Goal: Use online tool/utility: Use online tool/utility

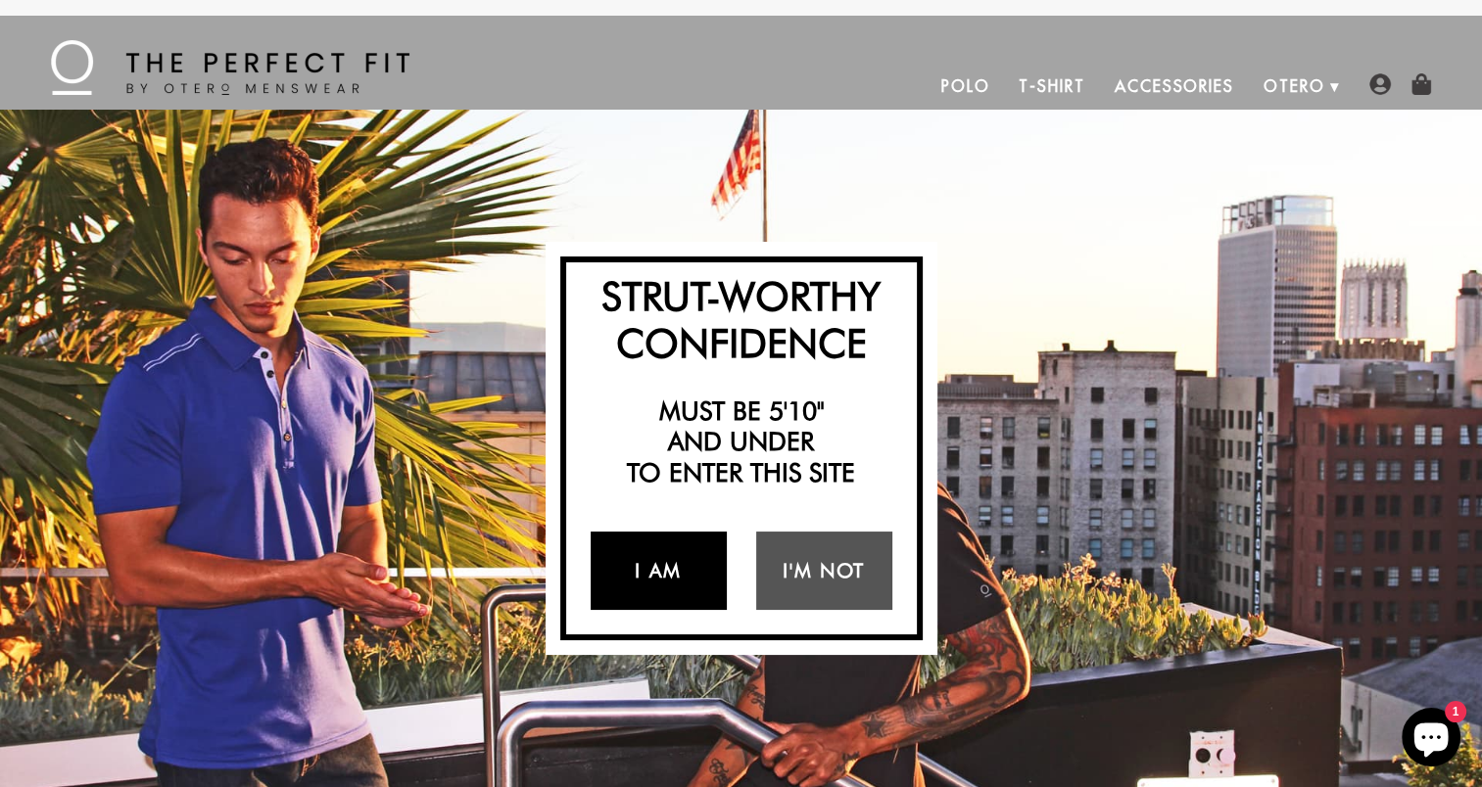
click at [652, 576] on link "I Am" at bounding box center [659, 571] width 136 height 78
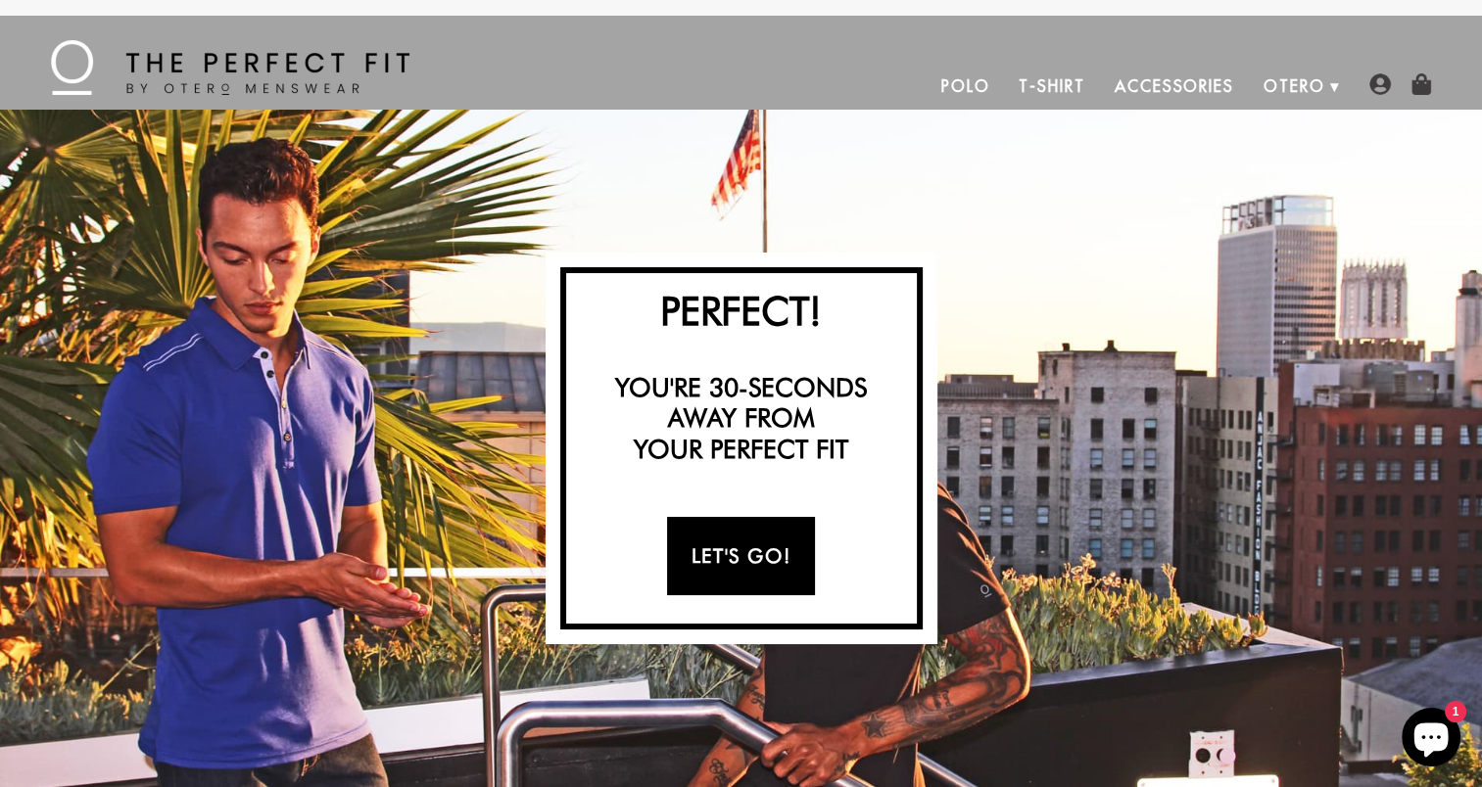
click at [740, 553] on link "Let's Go!" at bounding box center [741, 556] width 148 height 78
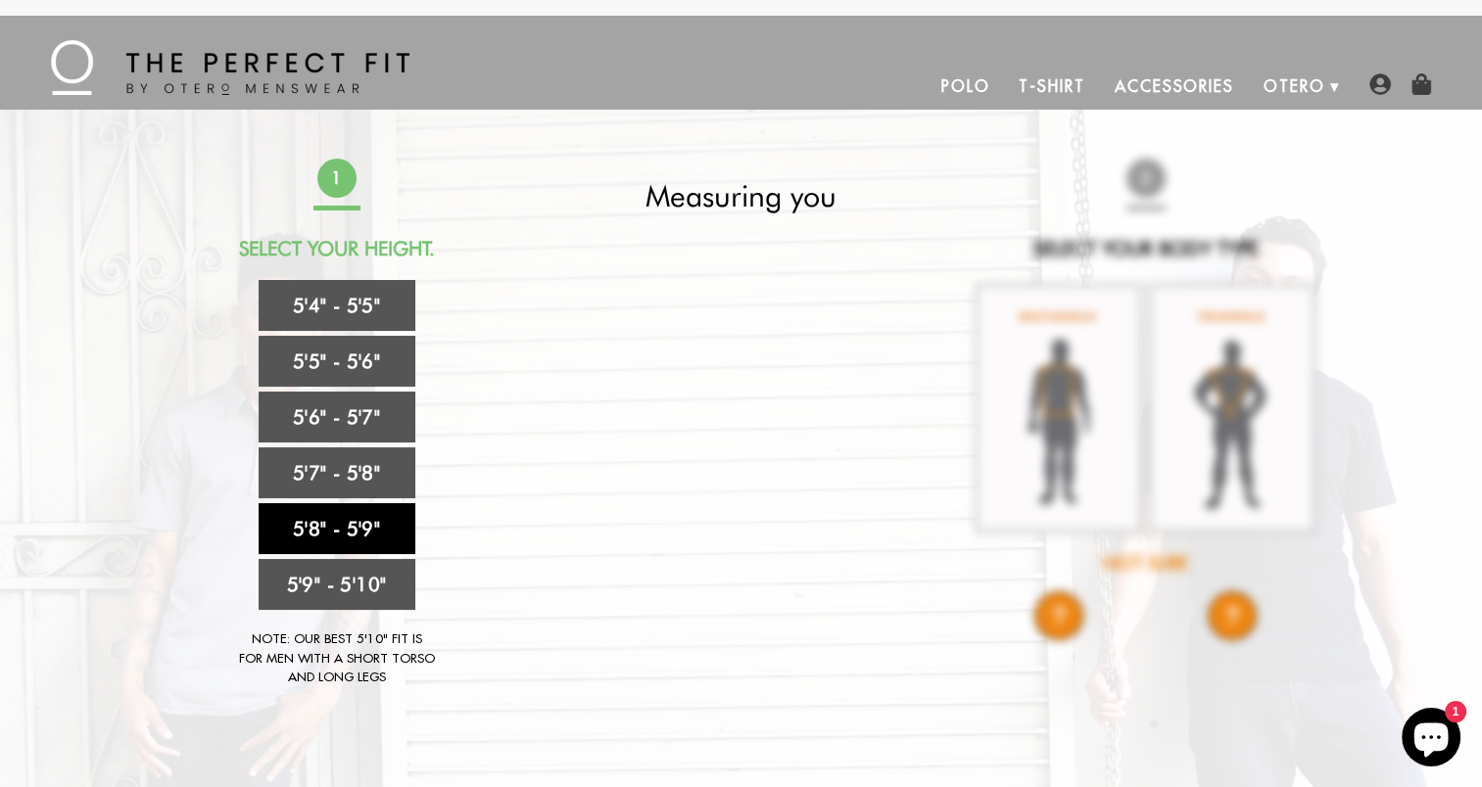
click at [361, 523] on link "5'8" - 5'9"" at bounding box center [337, 528] width 157 height 51
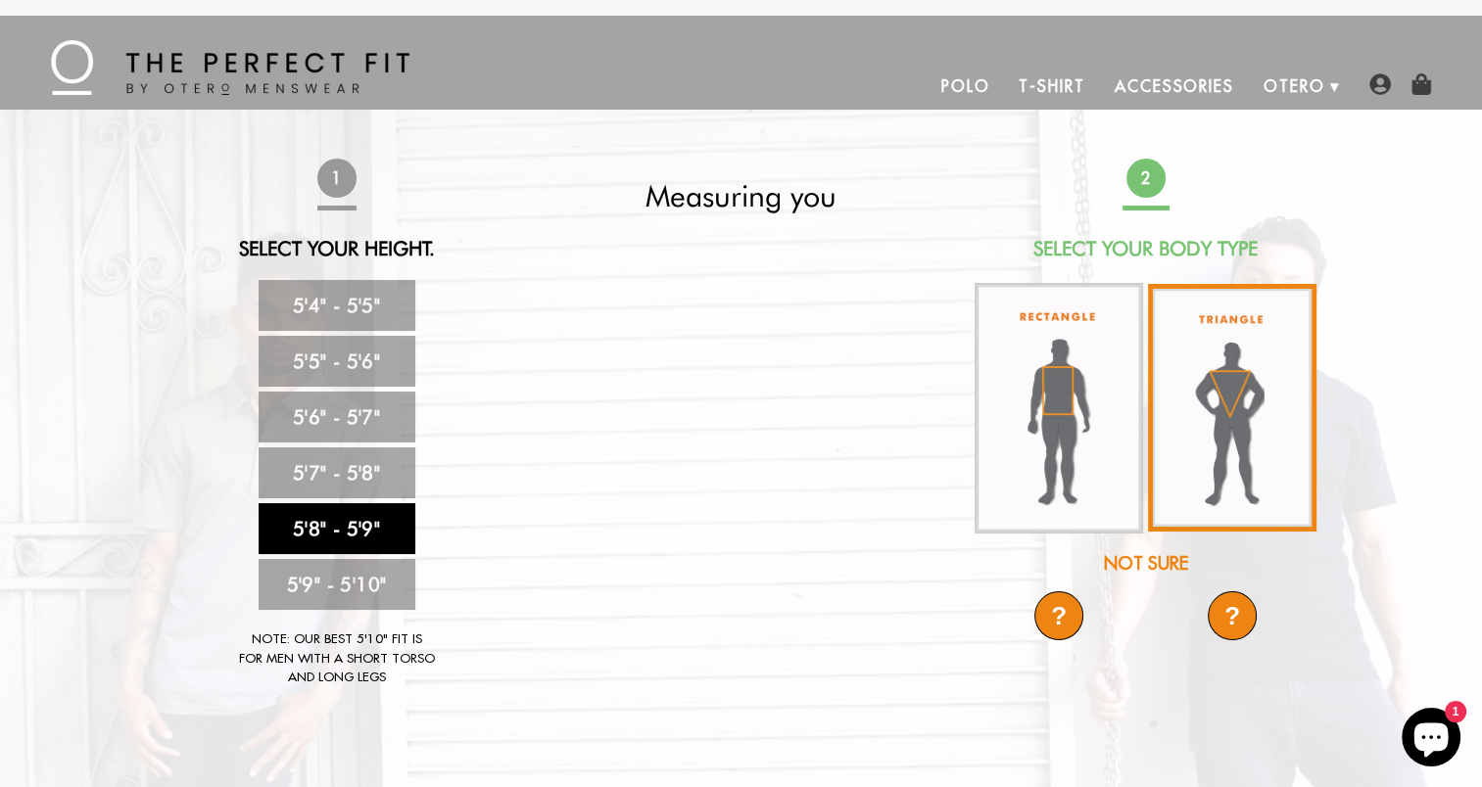
click at [1239, 411] on img at bounding box center [1232, 408] width 168 height 248
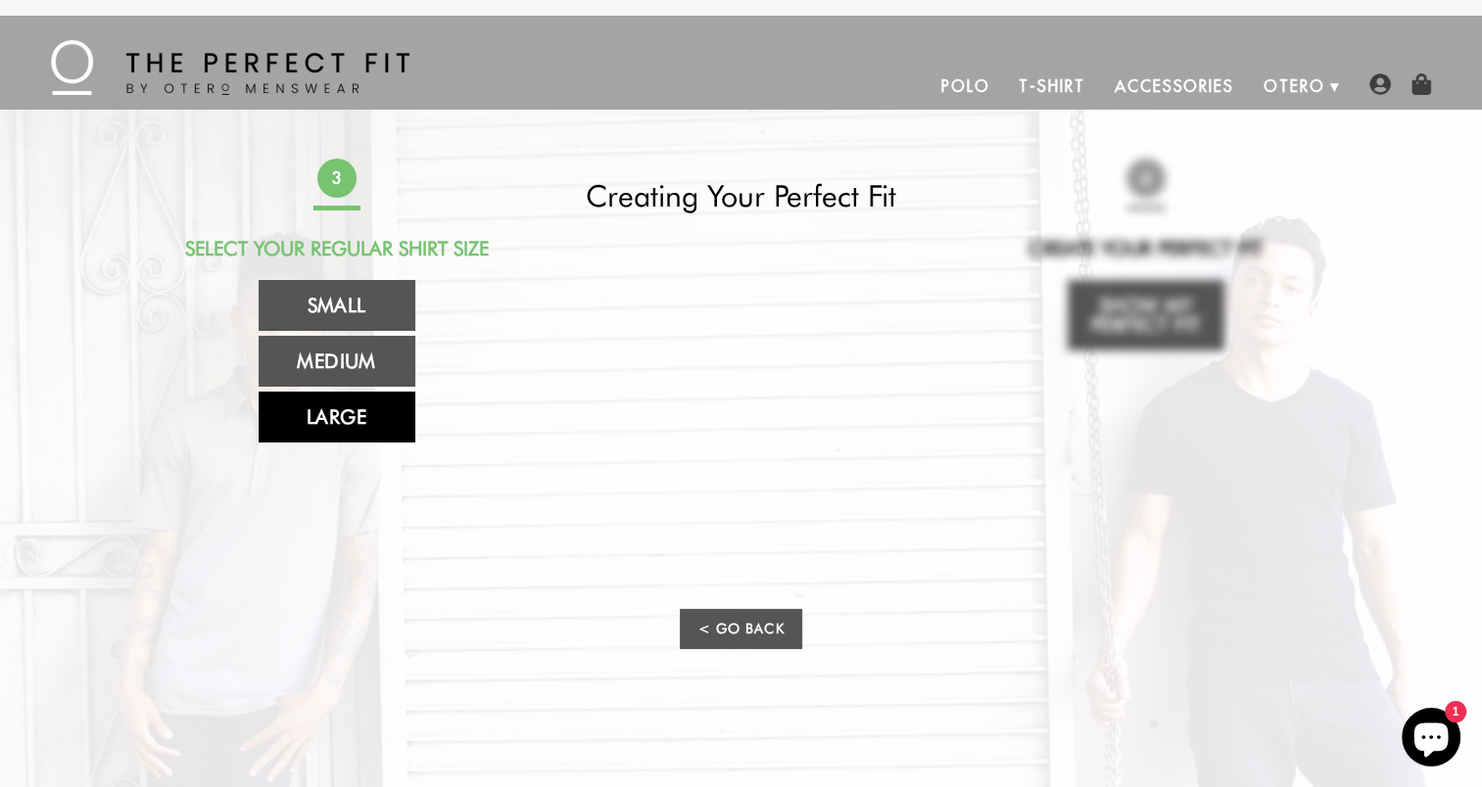
click at [352, 417] on link "Large" at bounding box center [337, 417] width 157 height 51
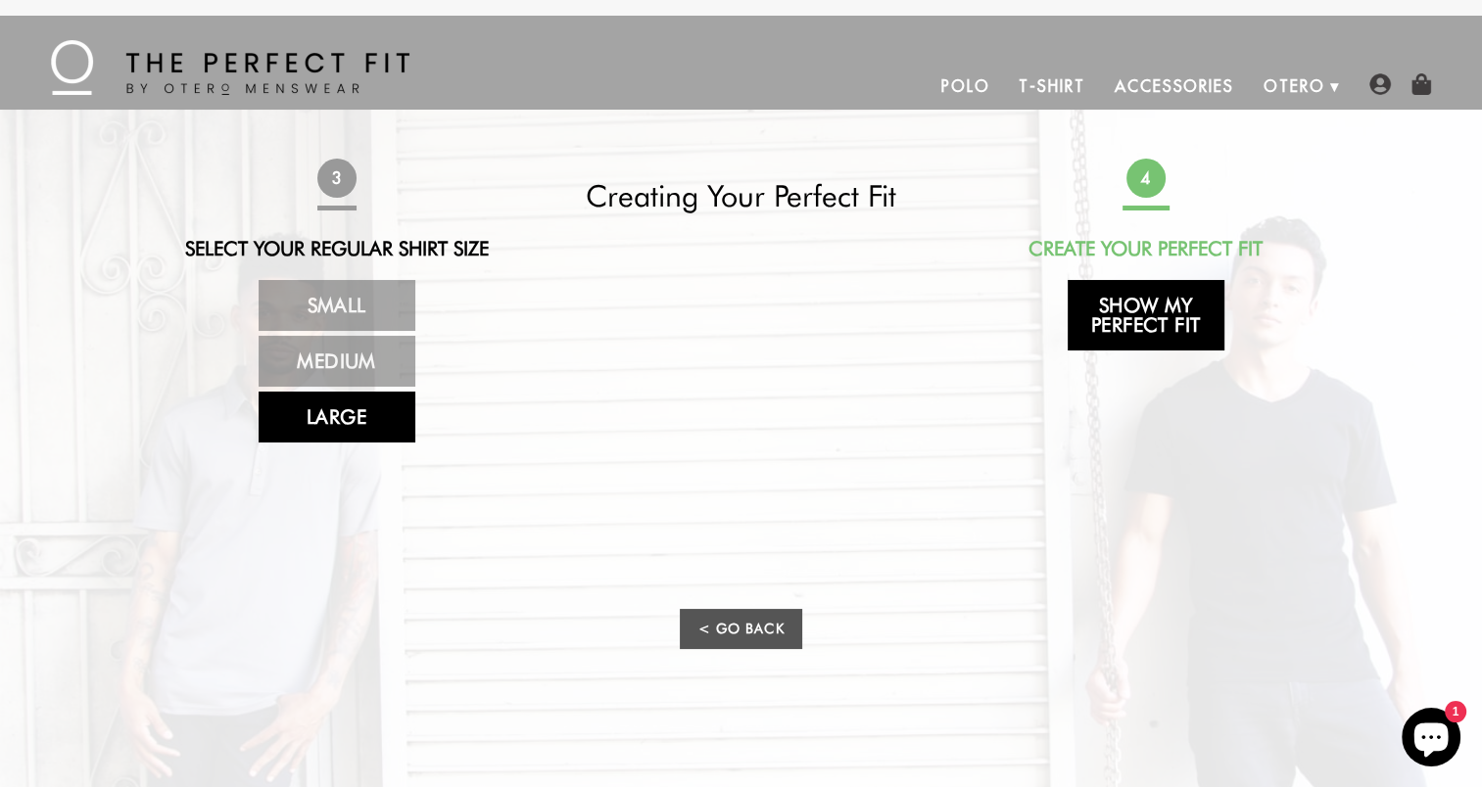
click at [1139, 298] on link "Show My Perfect Fit" at bounding box center [1146, 315] width 157 height 71
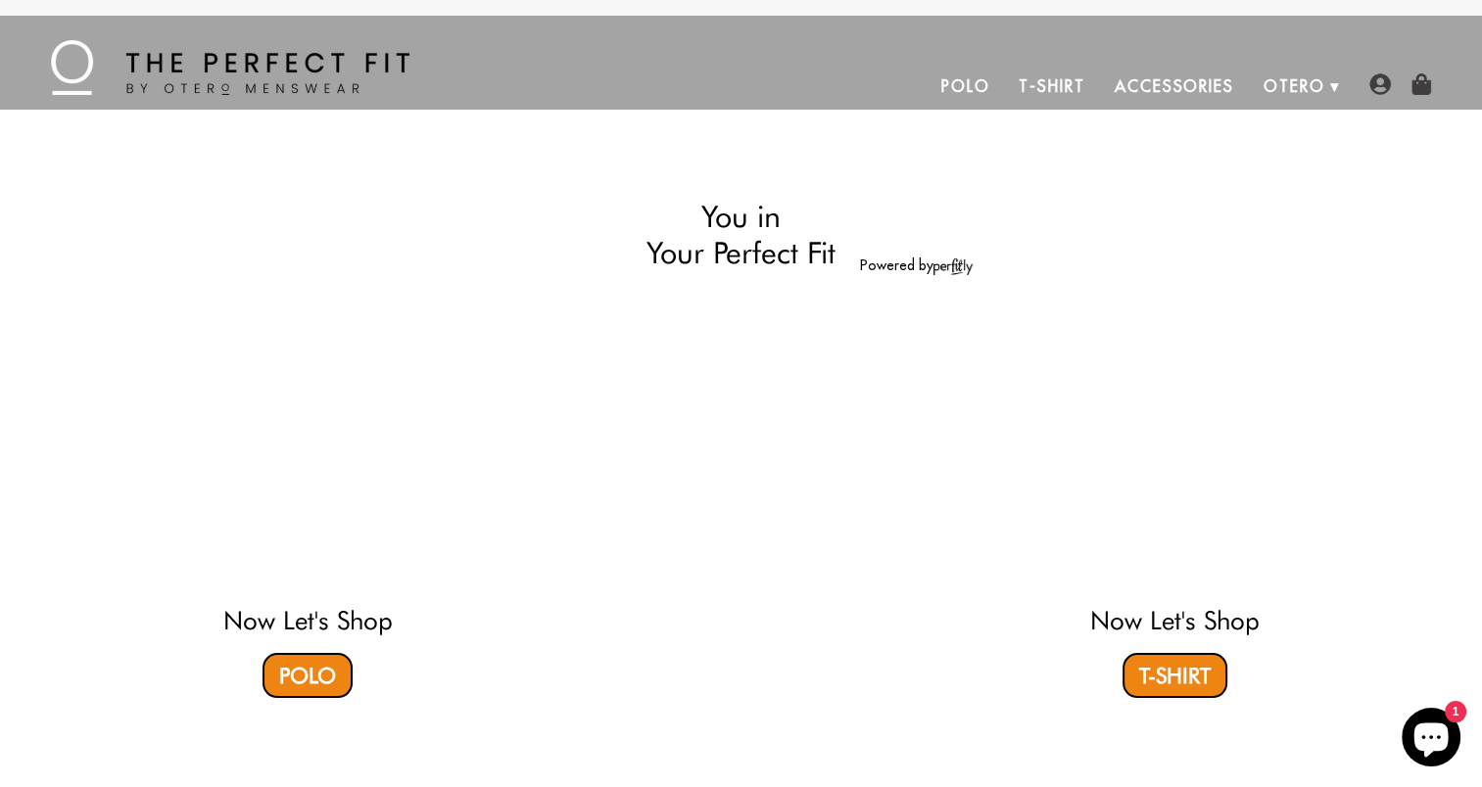
select select "58-59"
select select "triangle"
select select "L"
